Goal: Task Accomplishment & Management: Complete application form

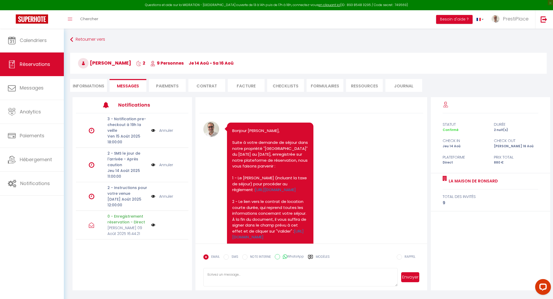
scroll to position [111, 0]
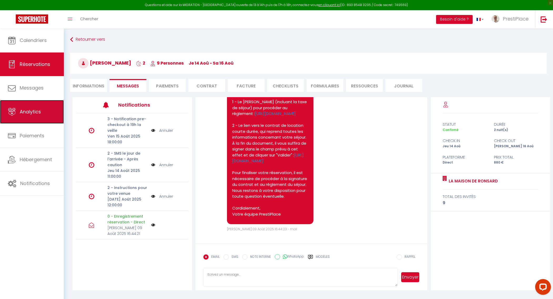
click at [29, 101] on link "Analytics" at bounding box center [32, 112] width 64 height 24
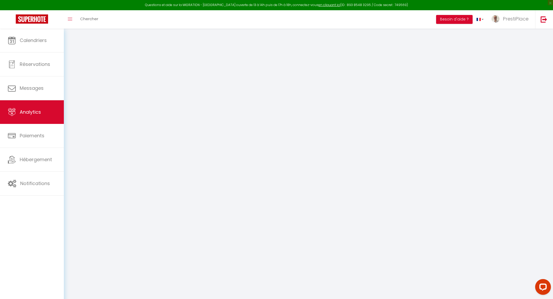
select select "2025"
select select "8"
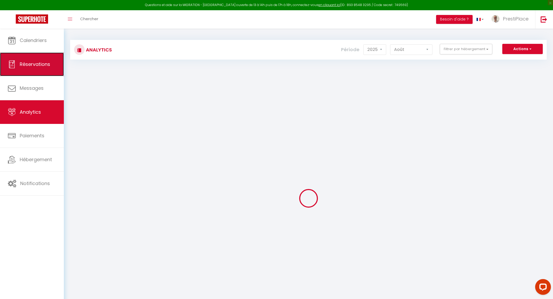
click at [33, 69] on link "Réservations" at bounding box center [32, 65] width 64 height 24
select select "not_cancelled"
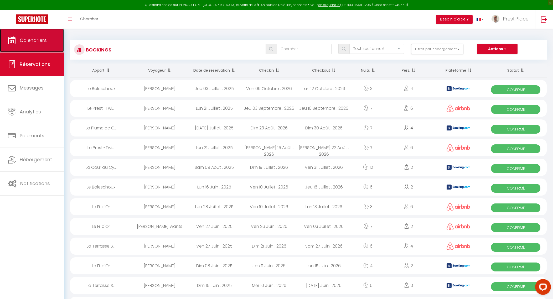
click at [43, 52] on link "Calendriers" at bounding box center [32, 41] width 64 height 24
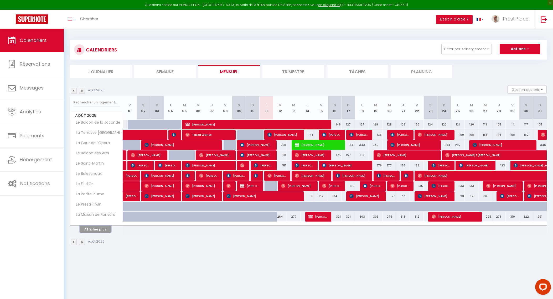
click at [95, 231] on button "Afficher plus" at bounding box center [96, 229] width 32 height 7
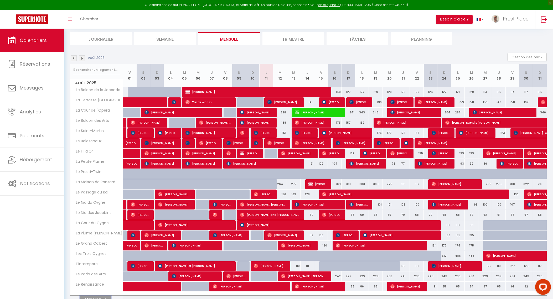
scroll to position [59, 0]
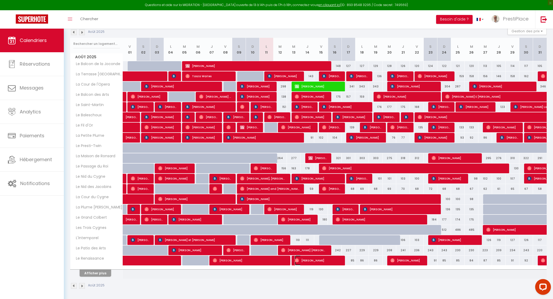
click at [318, 259] on span "[PERSON_NAME]" at bounding box center [317, 261] width 45 height 10
select select "OK"
select select "0"
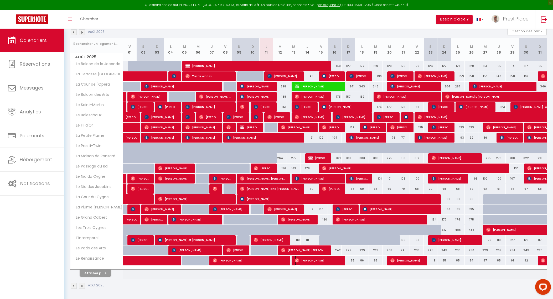
select select "1"
select select
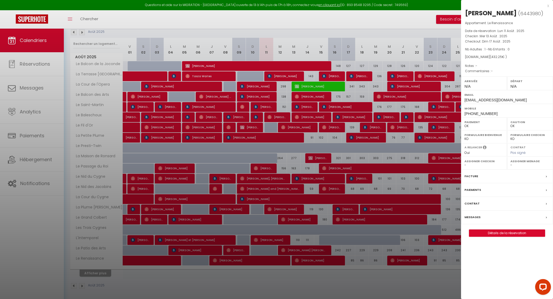
click at [477, 216] on label "Messages" at bounding box center [473, 218] width 16 height 6
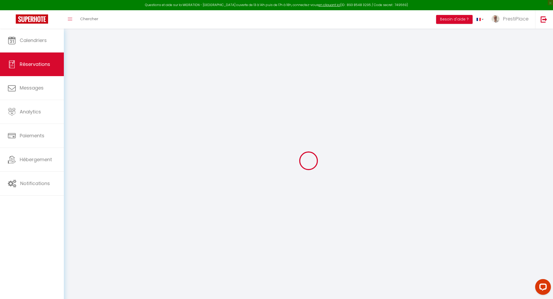
select select
checkbox input "false"
select select
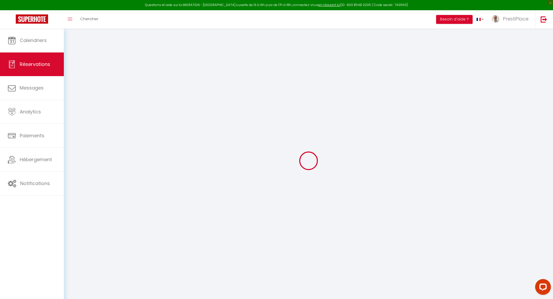
select select
checkbox input "false"
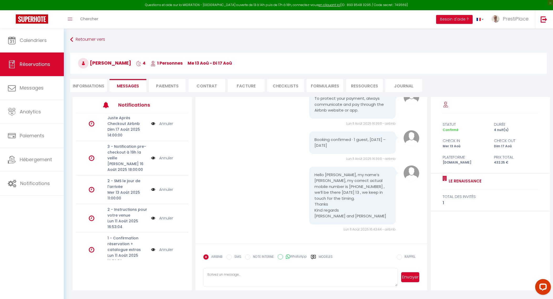
scroll to position [13, 0]
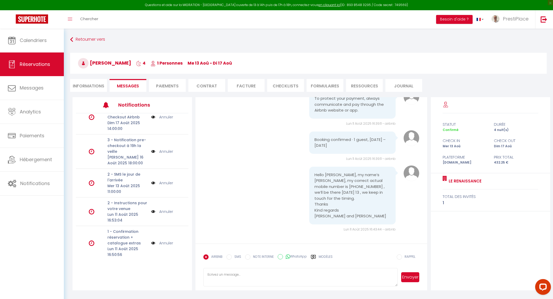
click at [85, 85] on li "Informations" at bounding box center [88, 85] width 37 height 13
select select
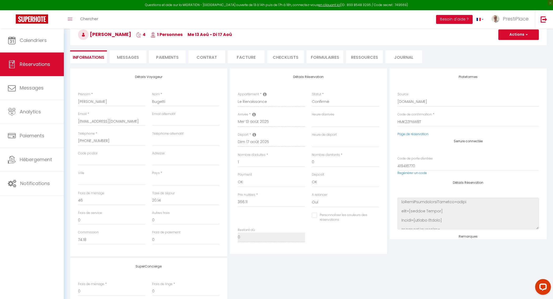
scroll to position [65, 0]
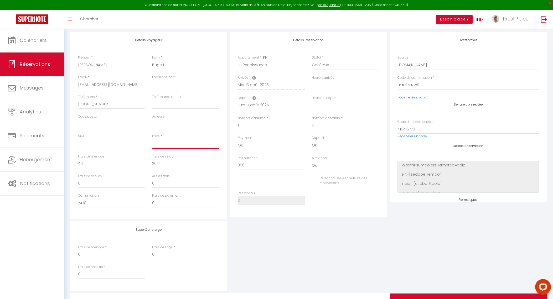
click at [169, 144] on select "[GEOGRAPHIC_DATA] [GEOGRAPHIC_DATA] [GEOGRAPHIC_DATA] [GEOGRAPHIC_DATA] [GEOGRA…" at bounding box center [185, 144] width 67 height 10
select select "IT"
click at [152, 139] on select "[GEOGRAPHIC_DATA] [GEOGRAPHIC_DATA] [GEOGRAPHIC_DATA] [GEOGRAPHIC_DATA] [GEOGRA…" at bounding box center [185, 144] width 67 height 10
select select
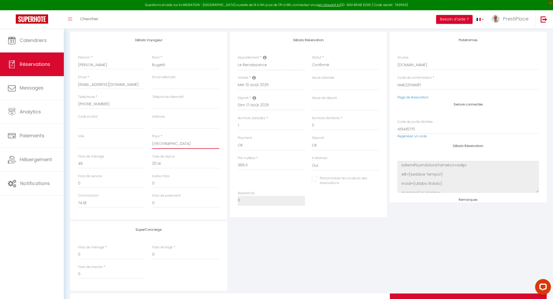
checkbox input "false"
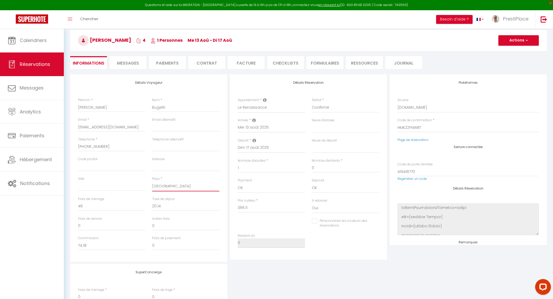
scroll to position [0, 0]
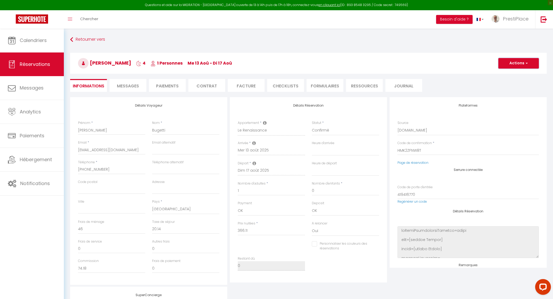
click at [517, 64] on button "Actions" at bounding box center [519, 63] width 40 height 11
click at [513, 74] on link "Enregistrer" at bounding box center [514, 75] width 42 height 7
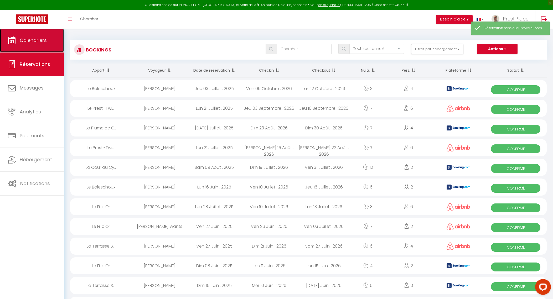
click at [25, 43] on span "Calendriers" at bounding box center [33, 40] width 27 height 7
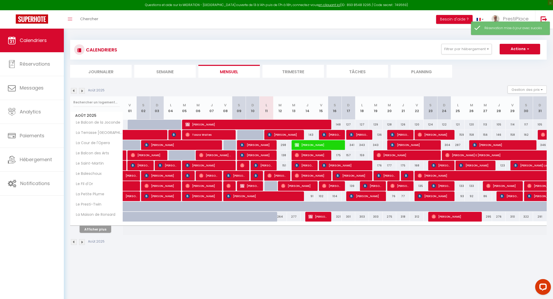
click at [110, 222] on div at bounding box center [96, 223] width 53 height 3
click at [91, 229] on button "Afficher plus" at bounding box center [96, 229] width 32 height 7
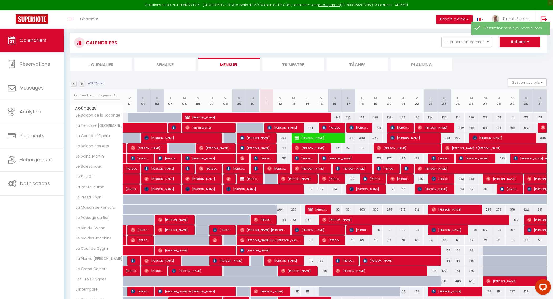
scroll to position [59, 0]
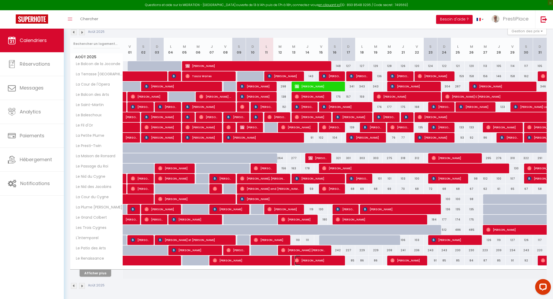
click at [314, 260] on span "[PERSON_NAME]" at bounding box center [317, 261] width 45 height 10
select select "OK"
select select "0"
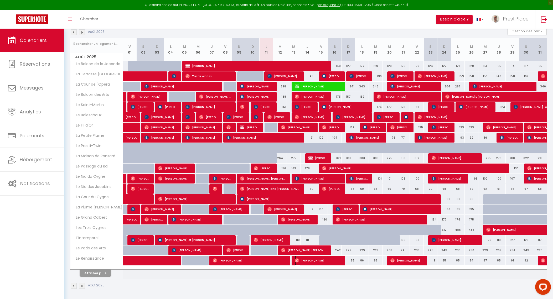
select select "1"
select select
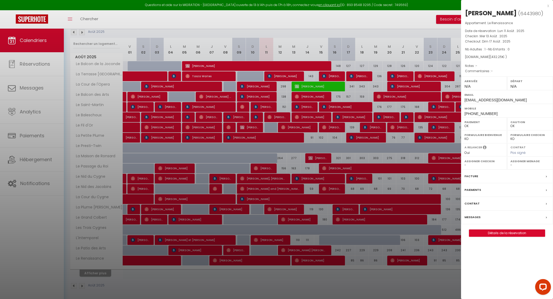
click at [471, 215] on label "Messages" at bounding box center [473, 218] width 16 height 6
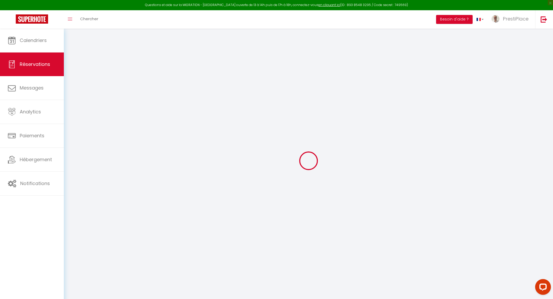
type input "[PERSON_NAME]"
type input "Bugetti"
type input "[EMAIL_ADDRESS][DOMAIN_NAME]"
type input "[PHONE_NUMBER]"
select select "IT"
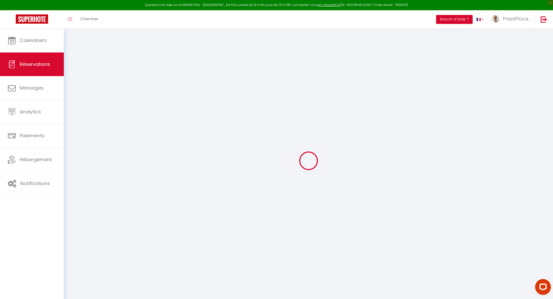
type input "74.18"
select select "69354"
select select "1"
select select
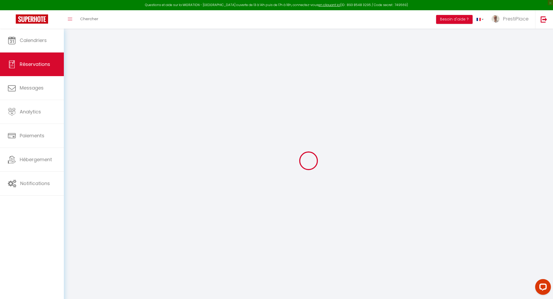
type input "1"
select select "12"
select select
type input "366.11"
checkbox input "false"
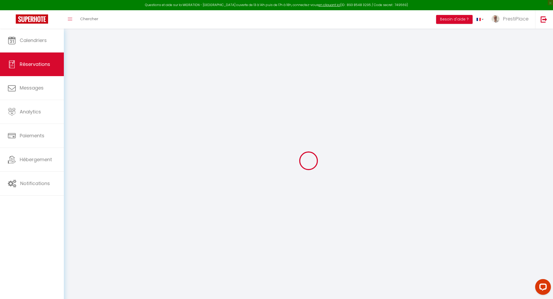
type input "0"
select select "1"
type input "0"
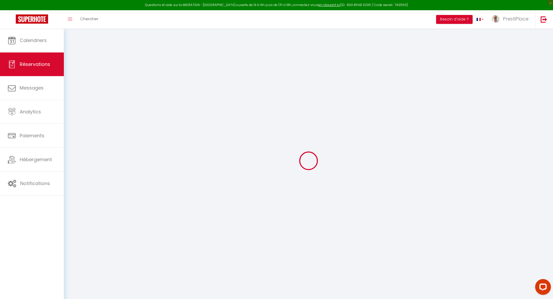
select select
select select "15"
checkbox input "false"
select select
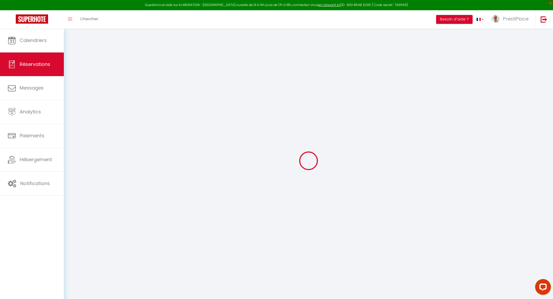
select select
checkbox input "false"
select select
checkbox input "false"
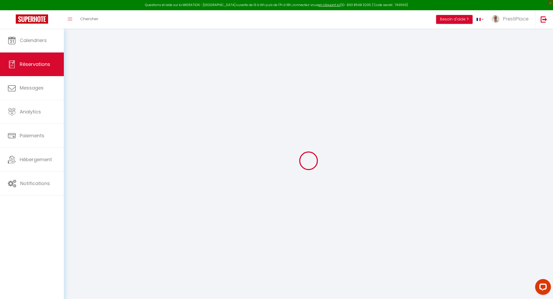
select select
checkbox input "false"
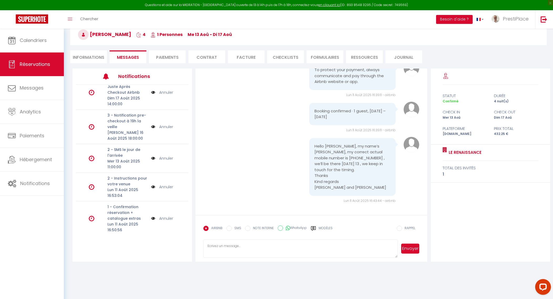
scroll to position [13, 0]
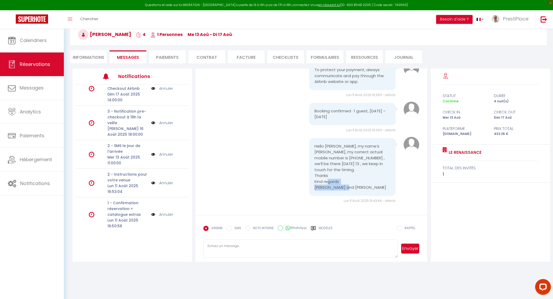
drag, startPoint x: 312, startPoint y: 188, endPoint x: 369, endPoint y: 187, distance: 57.1
click at [369, 187] on pre "Hello [PERSON_NAME], my name’s [PERSON_NAME], my correct actual mobile number i…" at bounding box center [353, 167] width 76 height 47
copy pre "[PERSON_NAME] and [PERSON_NAME]"
click at [85, 54] on li "Informations" at bounding box center [88, 56] width 37 height 13
select select
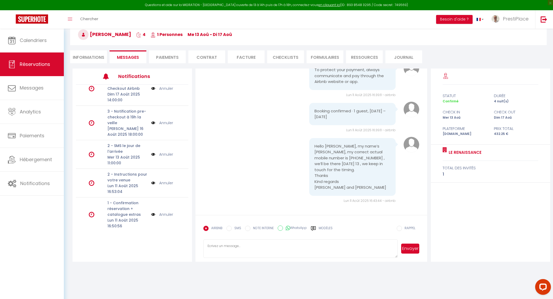
select select
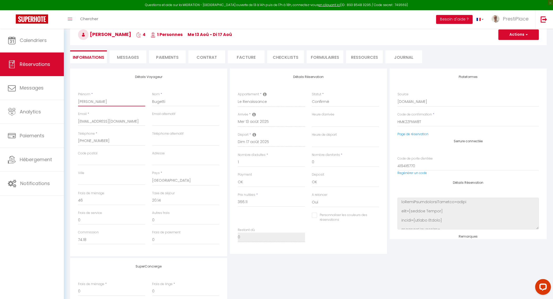
drag, startPoint x: 103, startPoint y: 102, endPoint x: 76, endPoint y: 98, distance: 26.6
click at [76, 98] on div "Prénom * [PERSON_NAME]" at bounding box center [112, 102] width 74 height 20
paste input "and [PERSON_NAME]"
type input "[PERSON_NAME] and [PERSON_NAME]"
select select
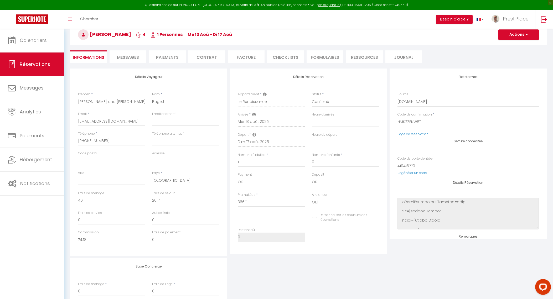
select select
checkbox input "false"
type input "[PERSON_NAME] and [PERSON_NAME]"
select select
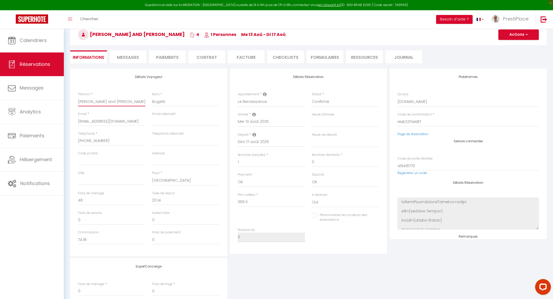
checkbox input "false"
type input "[PERSON_NAME] and [PERSON_NAME]"
click at [515, 38] on button "Actions" at bounding box center [519, 34] width 40 height 11
click at [509, 43] on link "Enregistrer" at bounding box center [514, 46] width 42 height 7
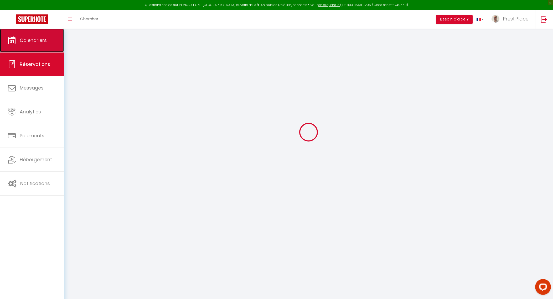
click at [29, 34] on link "Calendriers" at bounding box center [32, 41] width 64 height 24
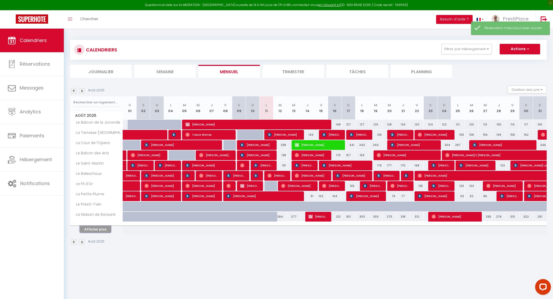
click at [88, 227] on button "Afficher plus" at bounding box center [96, 229] width 32 height 7
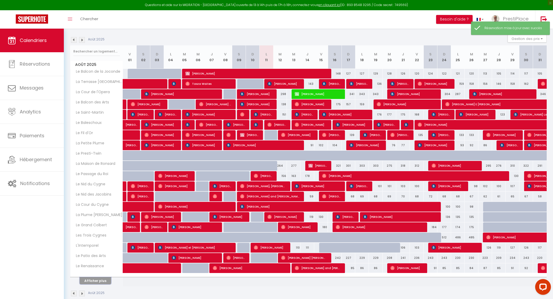
scroll to position [59, 0]
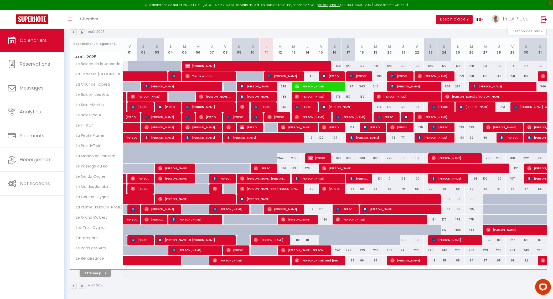
click at [317, 260] on span "[PERSON_NAME] and [PERSON_NAME]" at bounding box center [317, 261] width 45 height 10
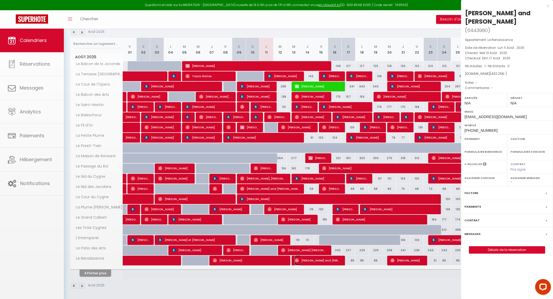
select select "OK"
select select "0"
select select "1"
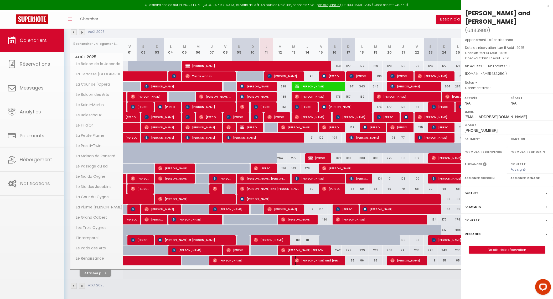
select select
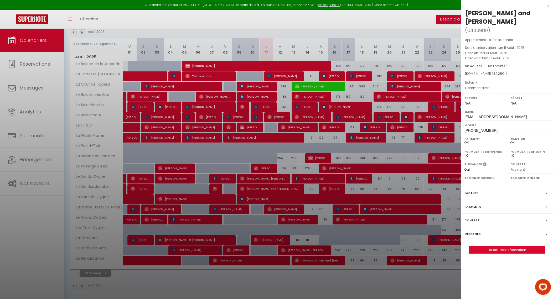
click at [464, 235] on div "Messages" at bounding box center [507, 235] width 92 height 14
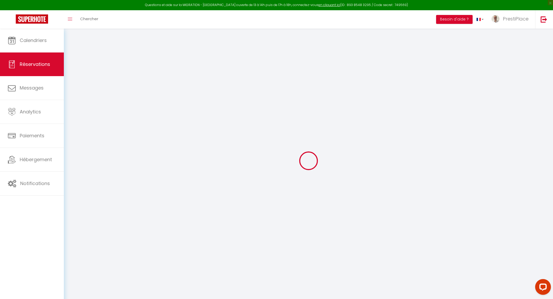
type input "[PERSON_NAME] and [PERSON_NAME]"
type input "Bugetti"
type input "[EMAIL_ADDRESS][DOMAIN_NAME]"
type input "[PHONE_NUMBER]"
select select "IT"
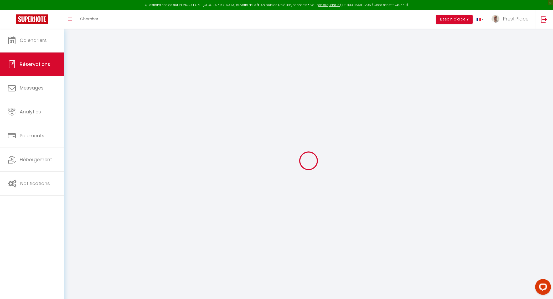
type input "74.18"
select select "69354"
select select "1"
select select
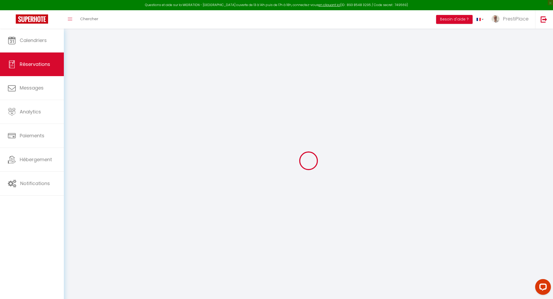
type input "1"
select select "12"
select select
type input "366.11"
checkbox input "false"
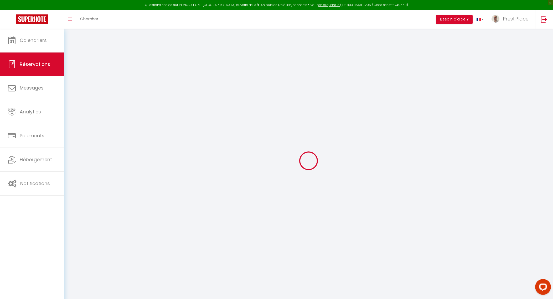
type input "0"
select select "1"
type input "0"
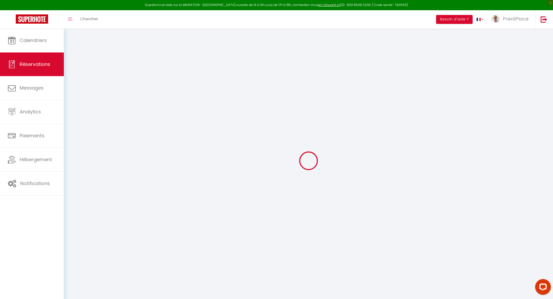
select select
select select "15"
checkbox input "false"
select select
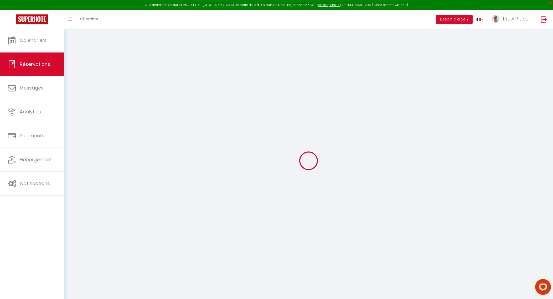
select select
checkbox input "false"
select select
checkbox input "false"
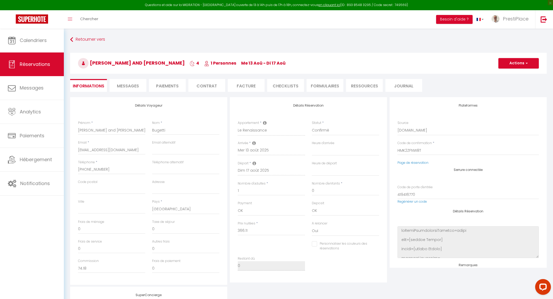
select select
checkbox input "false"
click at [122, 83] on span "Messages" at bounding box center [128, 86] width 22 height 6
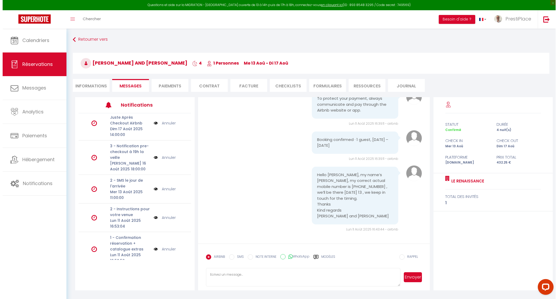
scroll to position [13, 0]
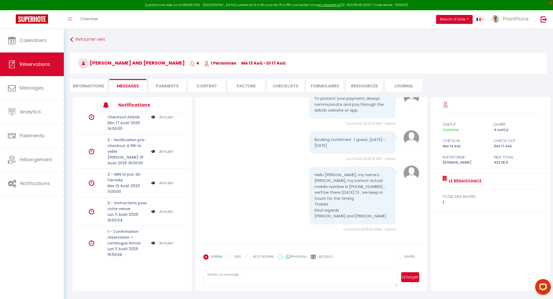
click at [151, 242] on img at bounding box center [153, 244] width 4 height 6
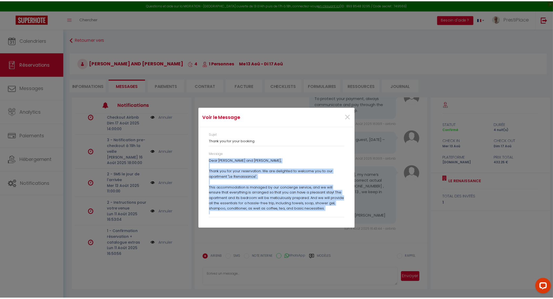
scroll to position [104, 0]
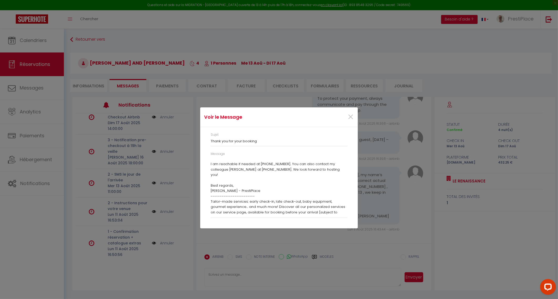
drag, startPoint x: 212, startPoint y: 160, endPoint x: 325, endPoint y: 236, distance: 136.2
click at [325, 236] on div "Voir le Message × Sujet Thank you for your booking Message Dear [PERSON_NAME] a…" at bounding box center [279, 149] width 158 height 299
copy div "Lore Ipsumdol sit Ametcons, Adipi eli sed doei temporincid. Ut lab etdolorem al…"
click at [348, 117] on span "×" at bounding box center [351, 117] width 7 height 16
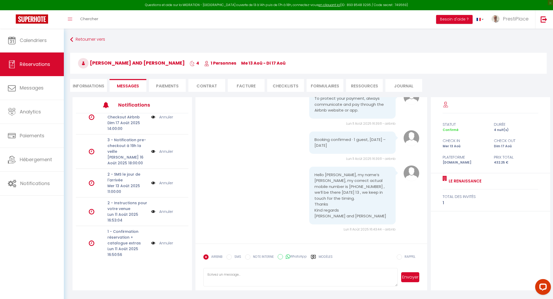
click at [161, 244] on link "Annuler" at bounding box center [166, 244] width 14 height 6
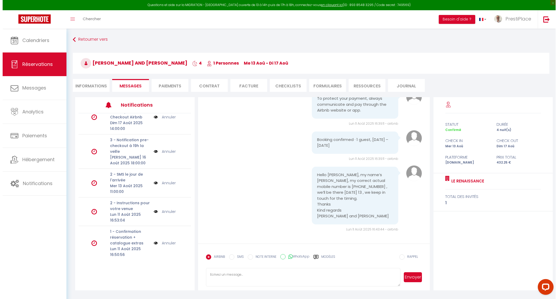
scroll to position [0, 0]
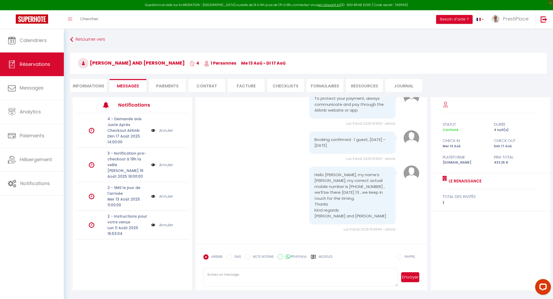
click at [153, 223] on img at bounding box center [153, 225] width 4 height 6
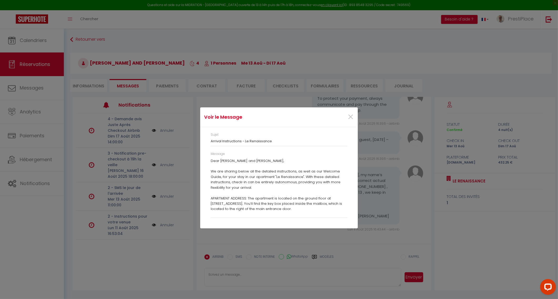
click at [211, 159] on p "Dear [PERSON_NAME] and [PERSON_NAME], We are sharing below all the detailed ins…" at bounding box center [279, 263] width 137 height 209
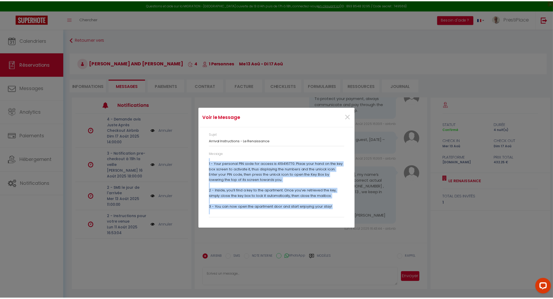
scroll to position [158, 0]
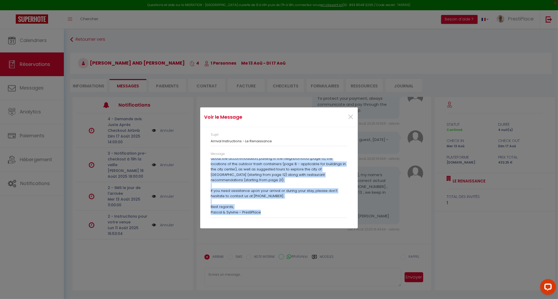
drag, startPoint x: 211, startPoint y: 172, endPoint x: 307, endPoint y: 229, distance: 111.7
click at [307, 229] on div "Voir le Message × Sujet Arrival Instructions - Le Renaissance Message Dear [PER…" at bounding box center [279, 149] width 158 height 299
copy p "Lo ips dolorsi ametc adi eli seddoeiu temporincidi, ut labo et dol Magnaal Enim…"
click at [350, 116] on span "×" at bounding box center [351, 117] width 7 height 16
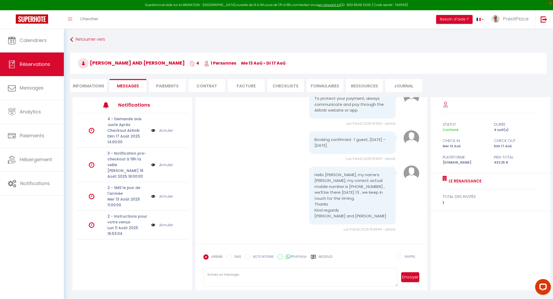
click at [170, 226] on link "Annuler" at bounding box center [166, 225] width 14 height 6
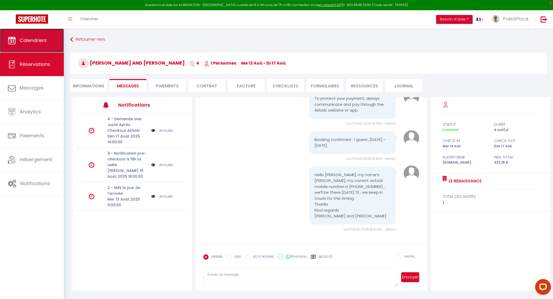
click at [38, 39] on span "Calendriers" at bounding box center [33, 40] width 27 height 7
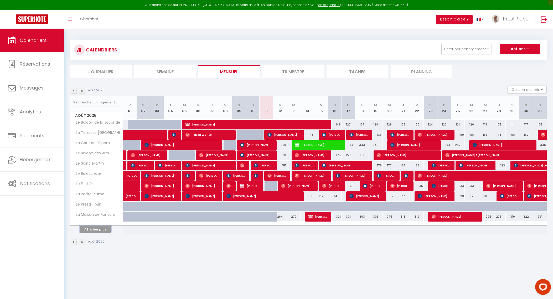
click at [94, 229] on button "Afficher plus" at bounding box center [96, 229] width 32 height 7
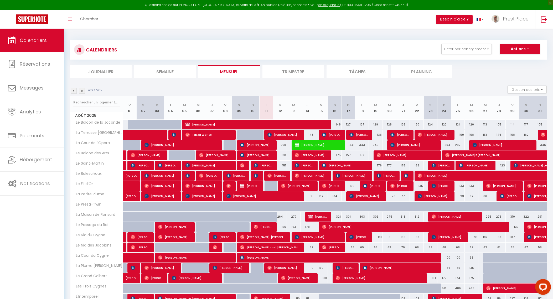
scroll to position [59, 0]
